Goal: Transaction & Acquisition: Obtain resource

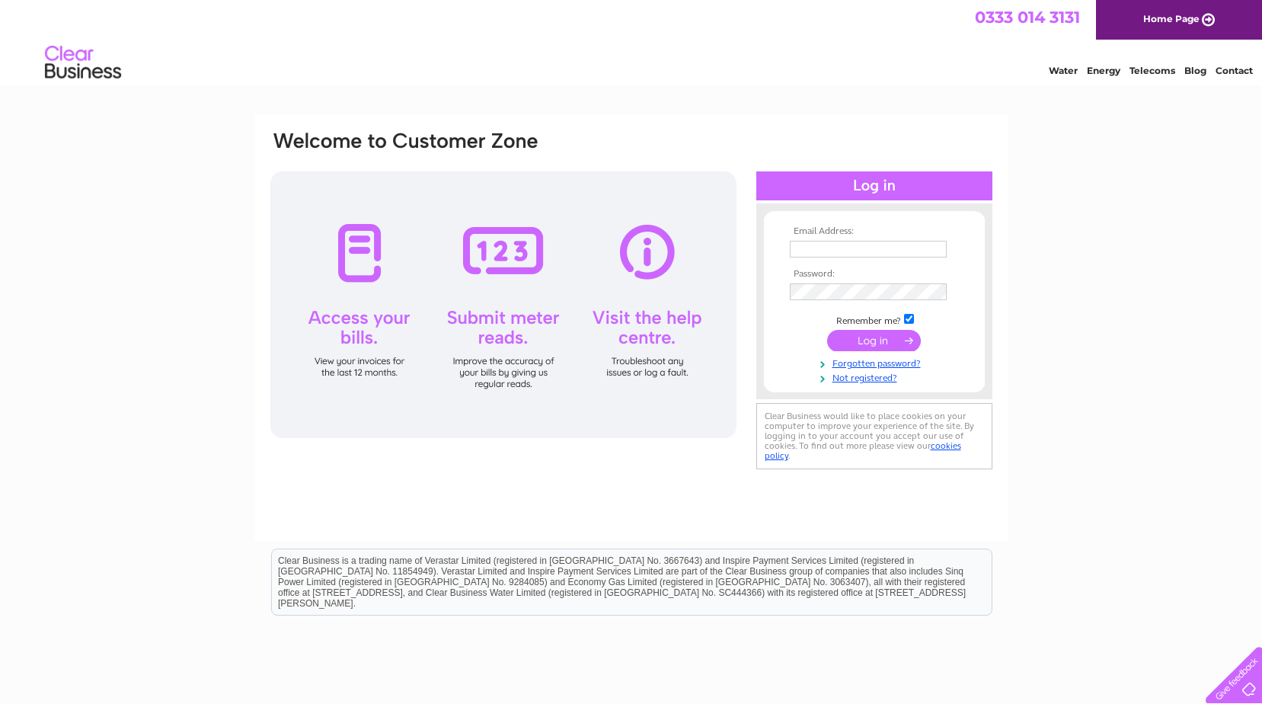
click at [814, 252] on input "text" at bounding box center [868, 249] width 157 height 17
click at [672, 453] on div "Email Address: Password:" at bounding box center [631, 301] width 725 height 345
click at [823, 252] on input "text" at bounding box center [868, 249] width 157 height 17
type input "[EMAIL_ADDRESS][DOMAIN_NAME]"
click at [1068, 404] on div "Email Address: finance@mrsunis.com Password:" at bounding box center [631, 457] width 1262 height 687
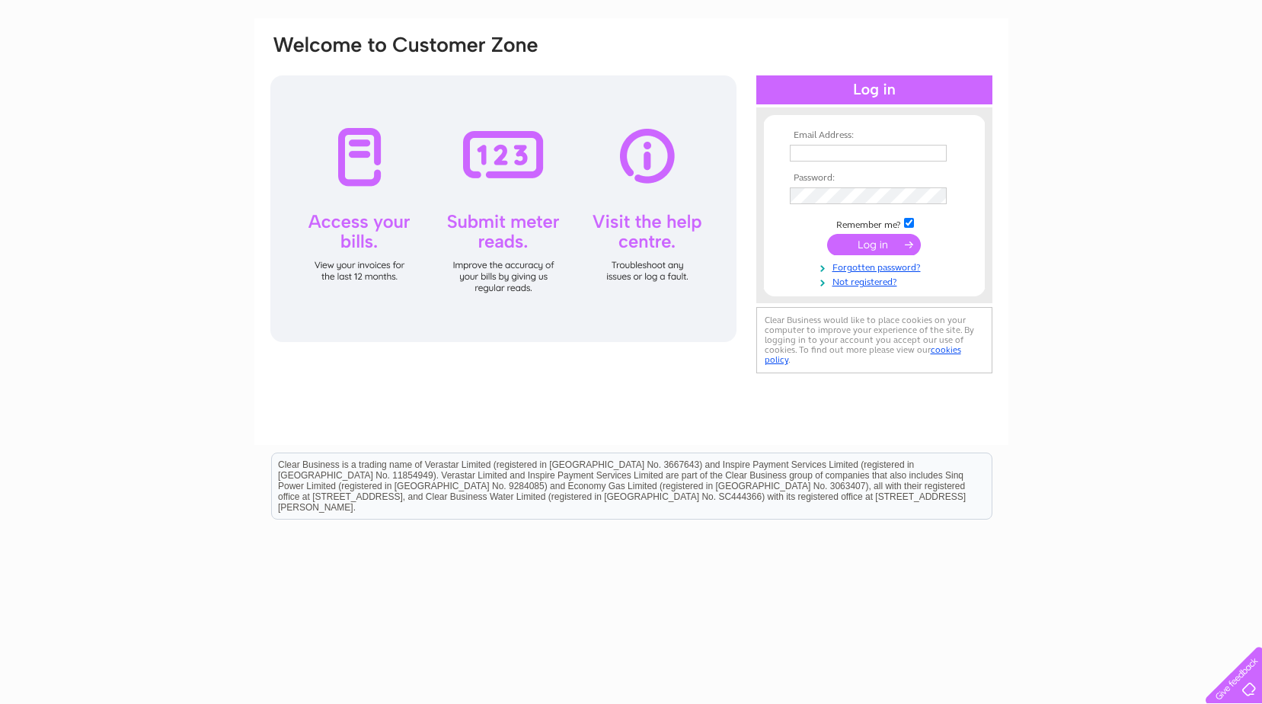
scroll to position [109, 0]
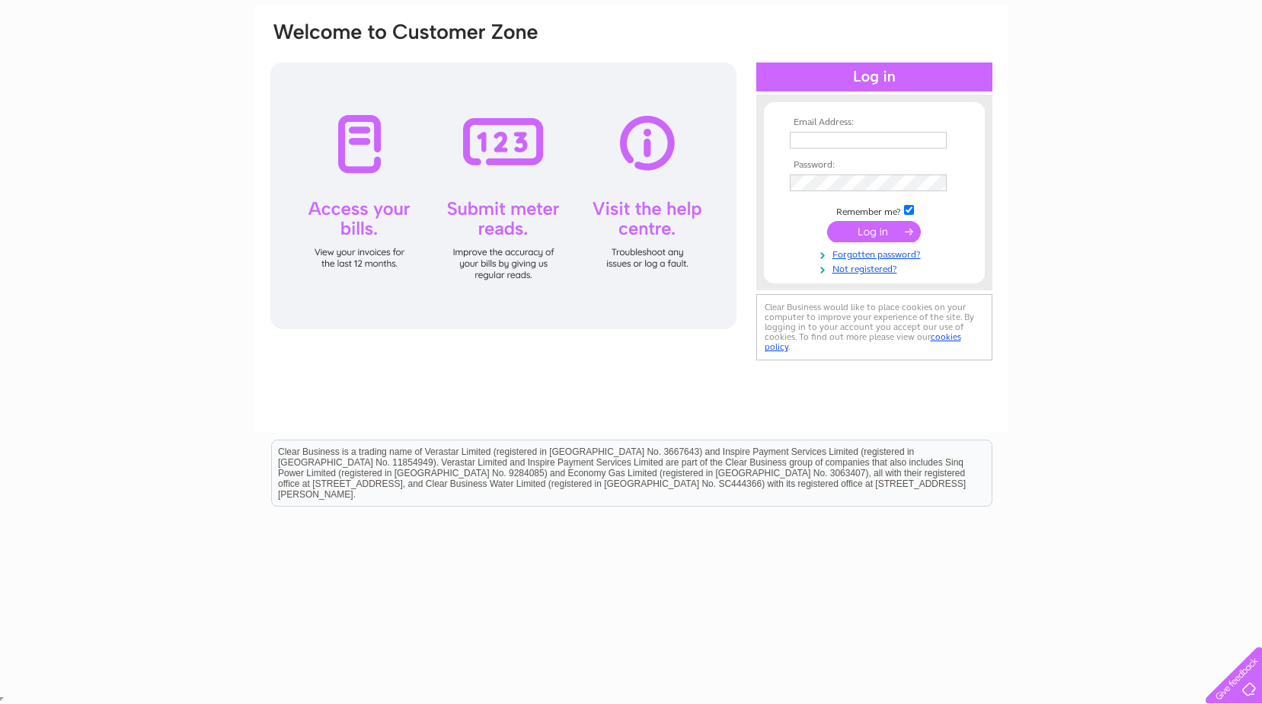
click at [854, 142] on input "text" at bounding box center [868, 140] width 157 height 17
click at [554, 425] on div "Email Address: Password:" at bounding box center [631, 218] width 754 height 426
click at [835, 149] on td at bounding box center [874, 140] width 177 height 24
click at [833, 145] on input "text" at bounding box center [868, 140] width 157 height 17
type input "finance@mrsunis.com"
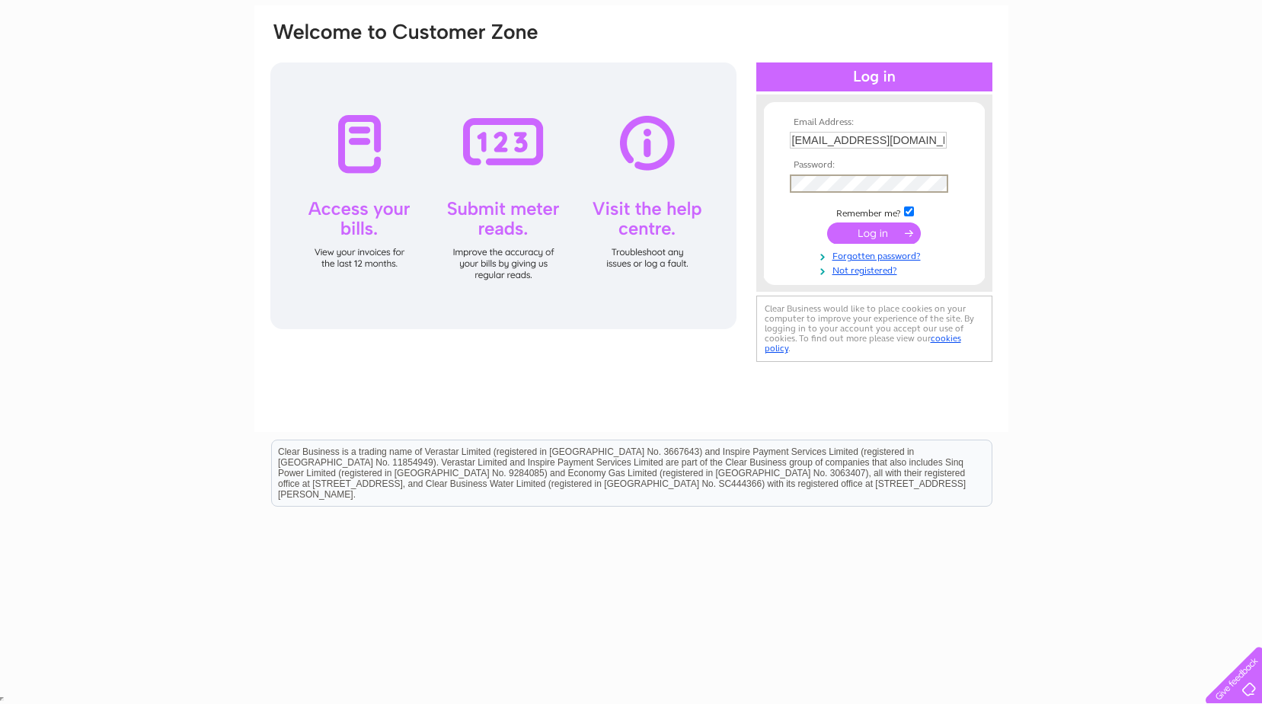
click at [886, 231] on input "submit" at bounding box center [874, 232] width 94 height 21
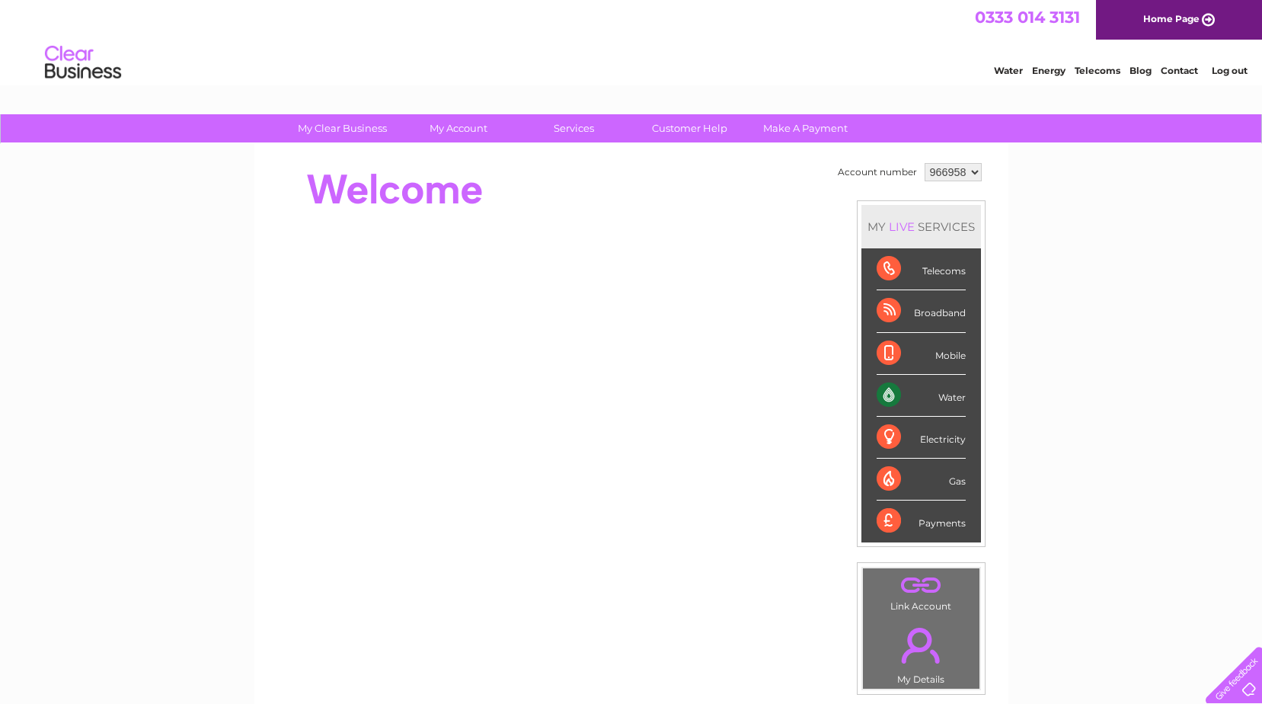
click at [934, 180] on select "966958 983302 990861" at bounding box center [953, 172] width 57 height 18
click at [925, 163] on select "966958 983302 990861" at bounding box center [953, 172] width 57 height 18
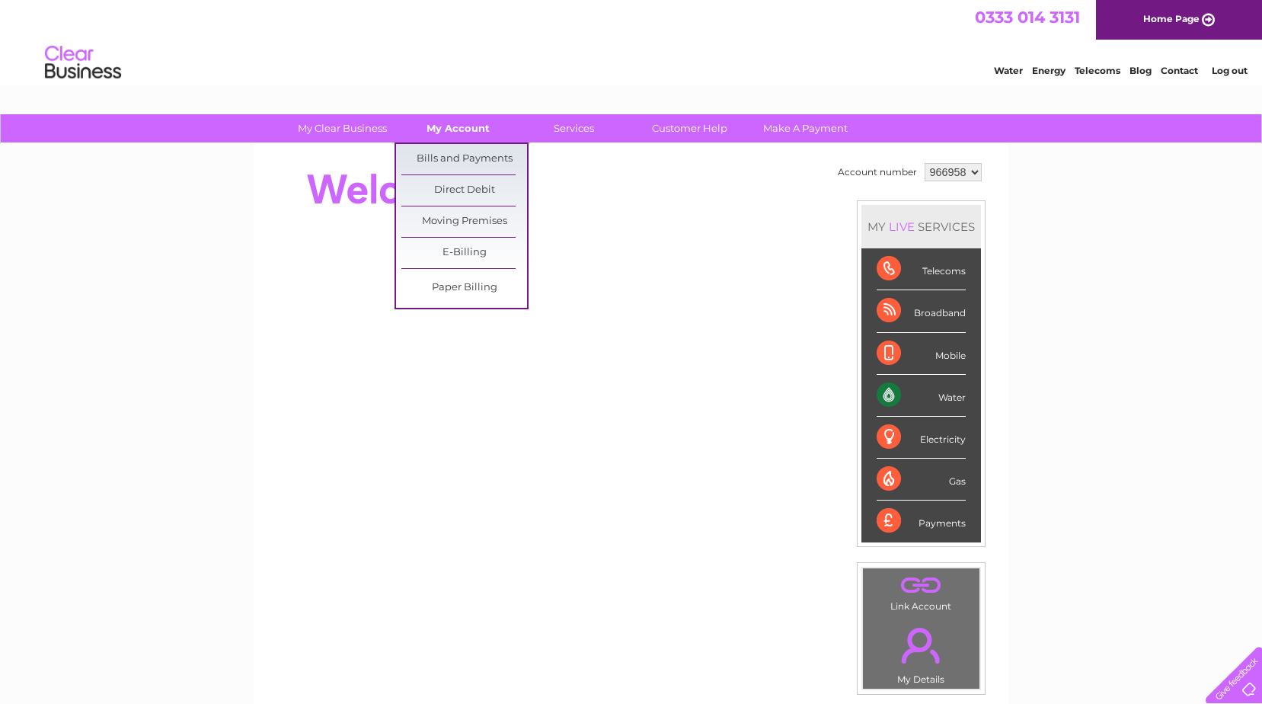
click at [460, 129] on link "My Account" at bounding box center [458, 128] width 126 height 28
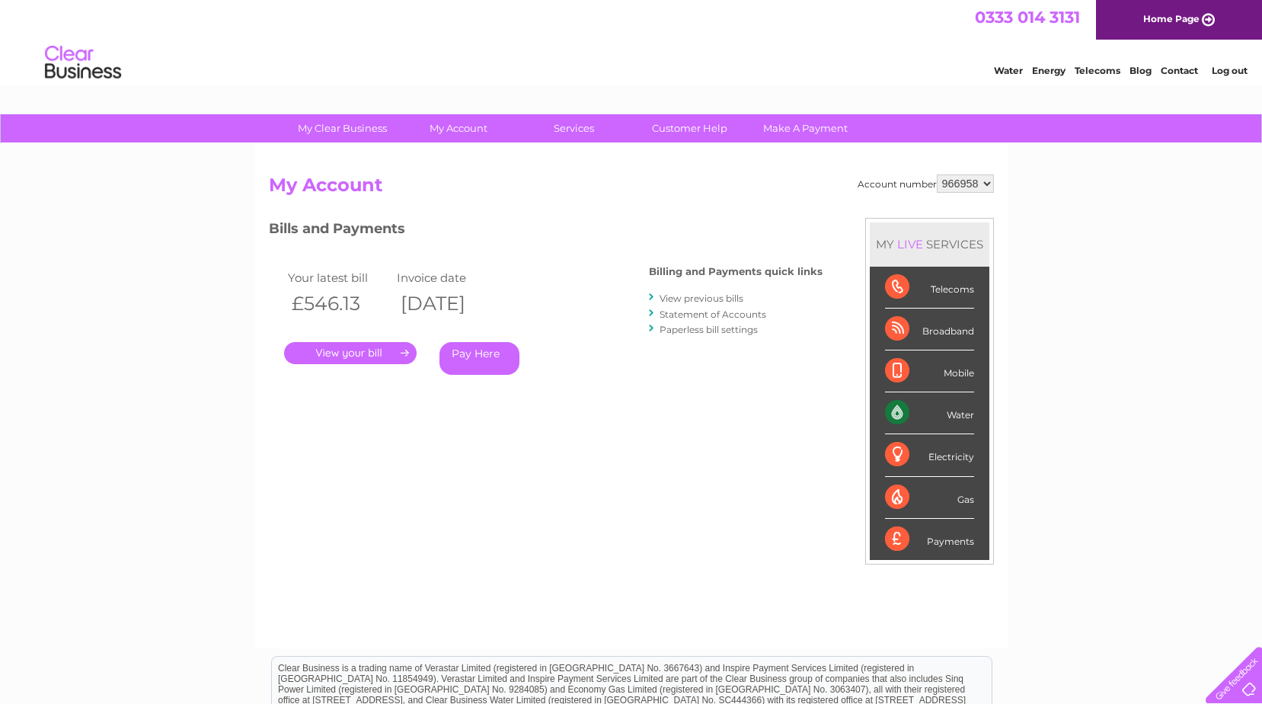
click at [318, 407] on div "Bills and Payments Billing and Payments quick links View previous bills Stateme…" at bounding box center [546, 318] width 554 height 201
click at [351, 355] on link "." at bounding box center [350, 353] width 133 height 22
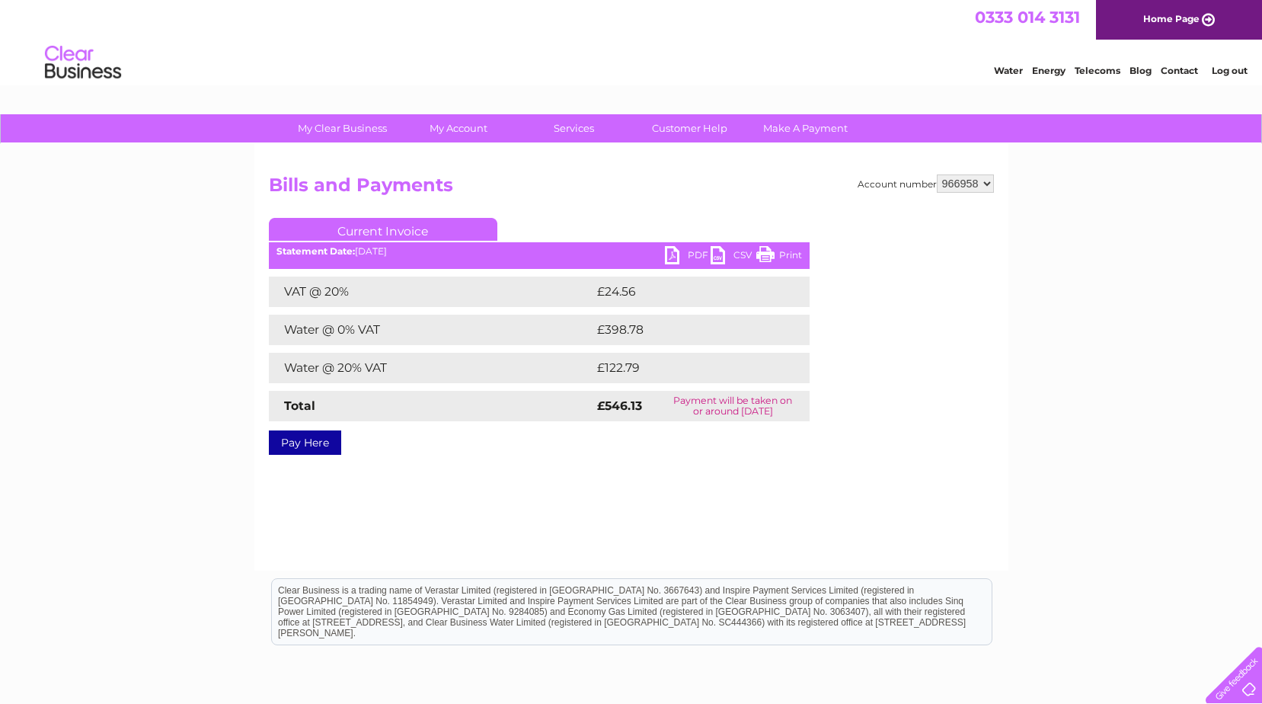
click at [686, 254] on link "PDF" at bounding box center [688, 257] width 46 height 22
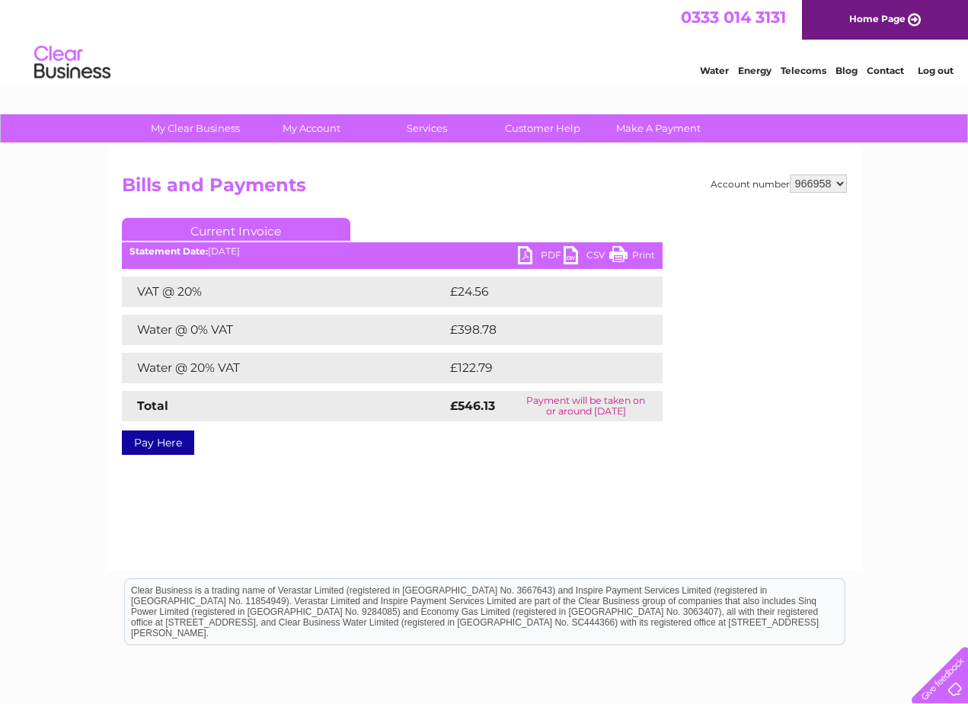
click at [810, 185] on select "966958 983302 990861" at bounding box center [818, 183] width 57 height 18
click at [790, 174] on select "966958 983302 990861" at bounding box center [818, 183] width 57 height 18
click at [738, 510] on div "Account number 966958 983302 990861 Bills and Payments Current Invoice PDF CSV …" at bounding box center [484, 357] width 754 height 426
click at [828, 193] on h2 "Bills and Payments" at bounding box center [484, 188] width 725 height 29
click at [829, 186] on select "966958 983302 990861" at bounding box center [818, 183] width 57 height 18
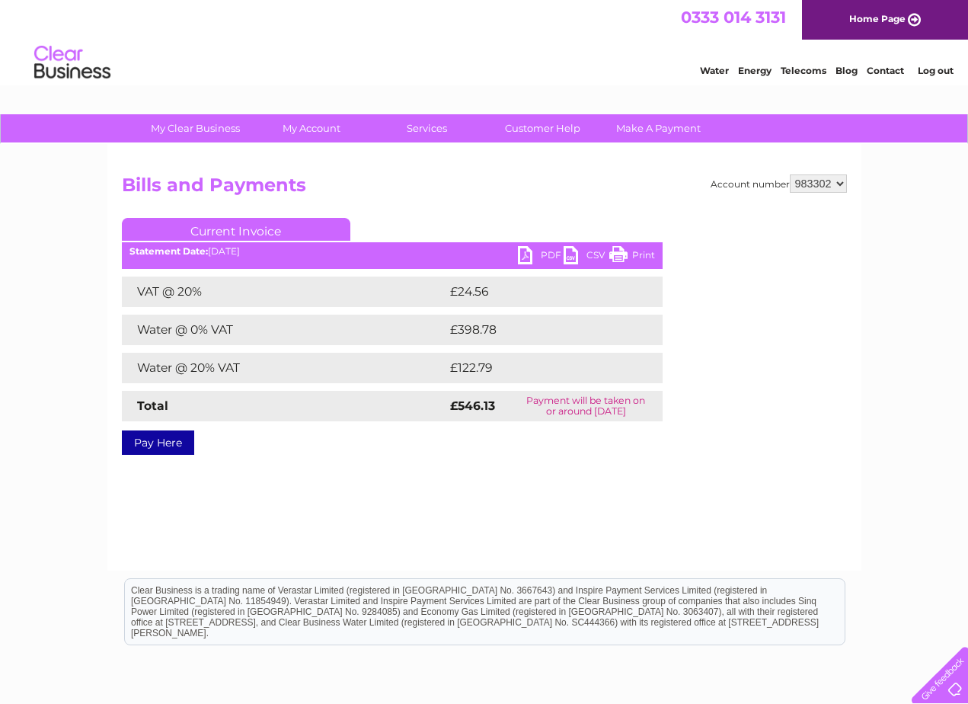
select select "990861"
click at [790, 174] on select "966958 983302 990861" at bounding box center [818, 183] width 57 height 18
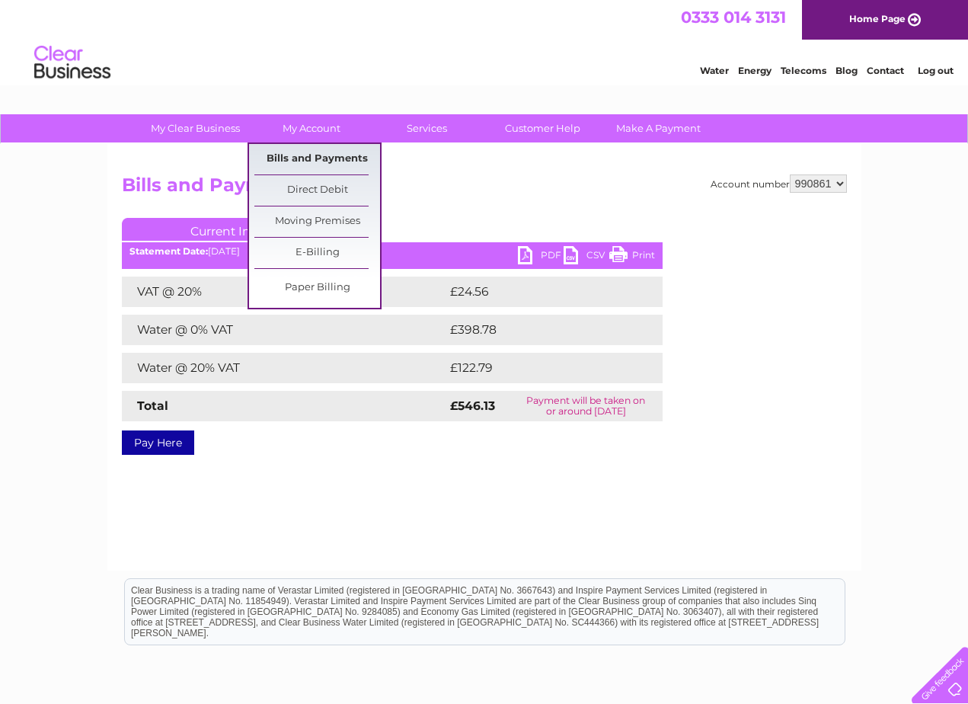
click at [299, 155] on link "Bills and Payments" at bounding box center [317, 159] width 126 height 30
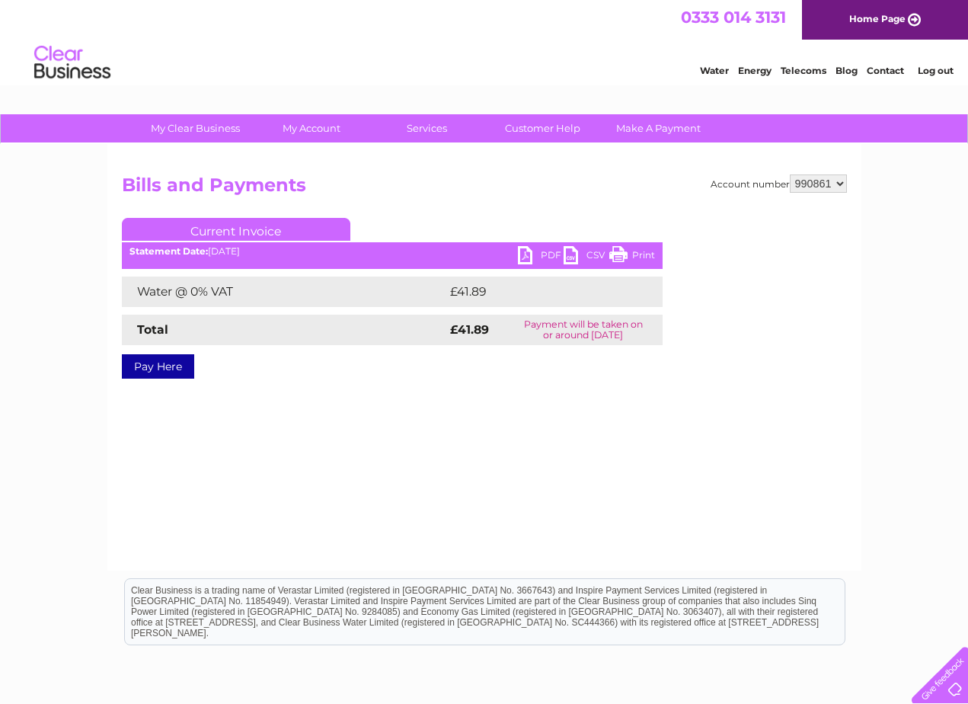
click at [548, 252] on link "PDF" at bounding box center [541, 257] width 46 height 22
click at [816, 177] on select "966958 983302 990861" at bounding box center [818, 183] width 57 height 18
select select "983302"
click at [790, 174] on select "966958 983302 990861" at bounding box center [818, 183] width 57 height 18
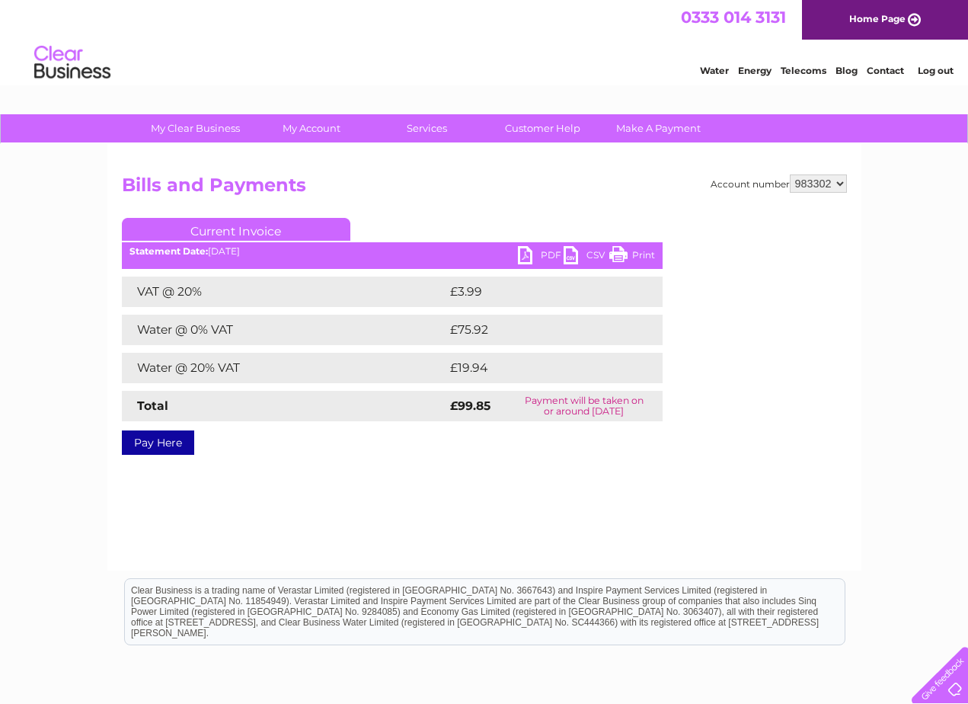
click at [550, 251] on link "PDF" at bounding box center [541, 257] width 46 height 22
